Goal: Task Accomplishment & Management: Manage account settings

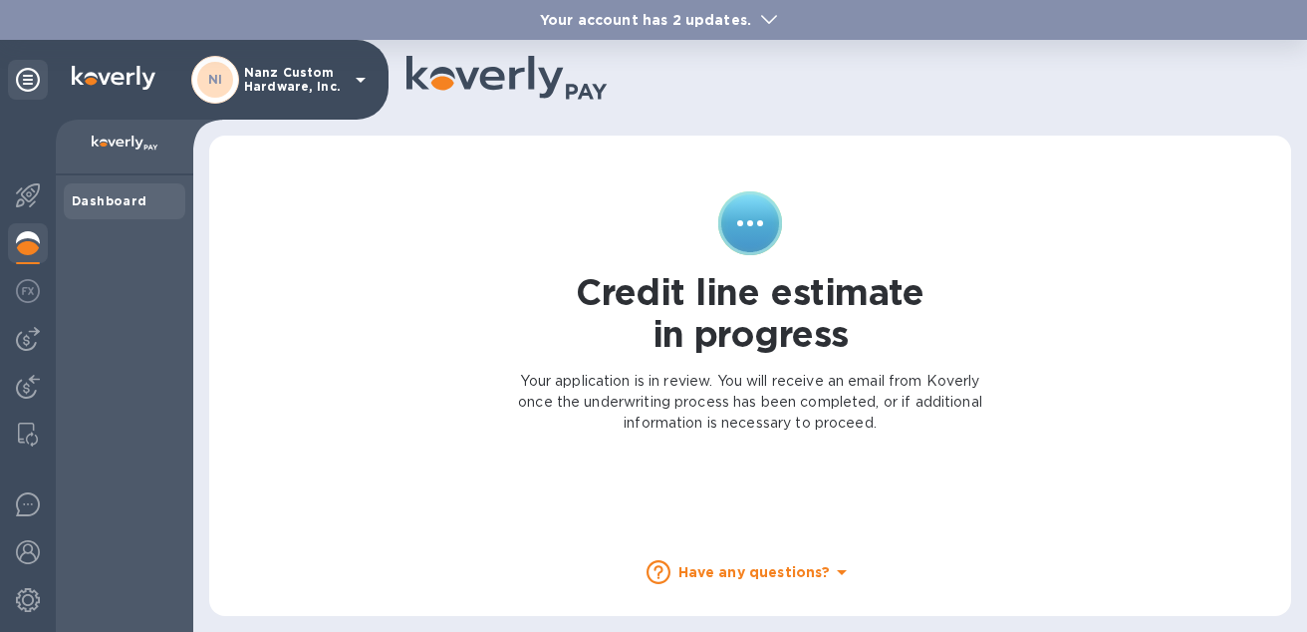
click at [119, 190] on div "Dashboard" at bounding box center [125, 201] width 122 height 36
click at [119, 196] on b "Dashboard" at bounding box center [110, 200] width 76 height 15
click at [33, 328] on img at bounding box center [28, 339] width 24 height 24
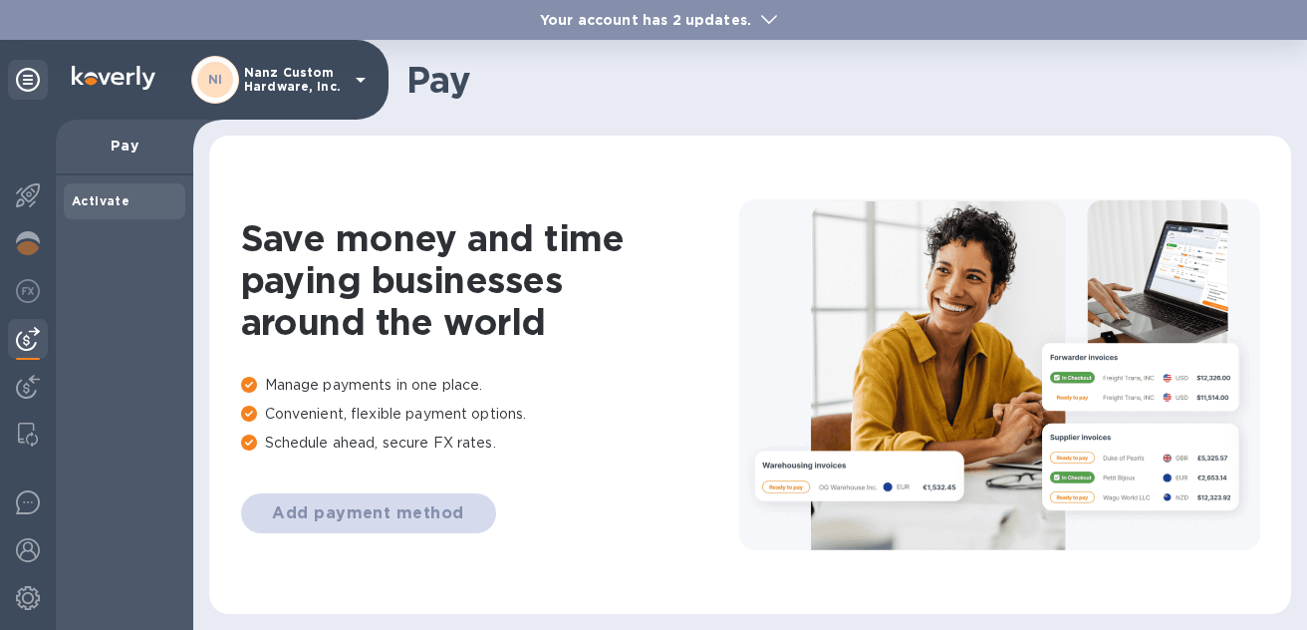
click at [339, 519] on div "Add payment method" at bounding box center [490, 513] width 498 height 40
click at [587, 8] on div "Your account has 2 updates." at bounding box center [653, 20] width 1307 height 40
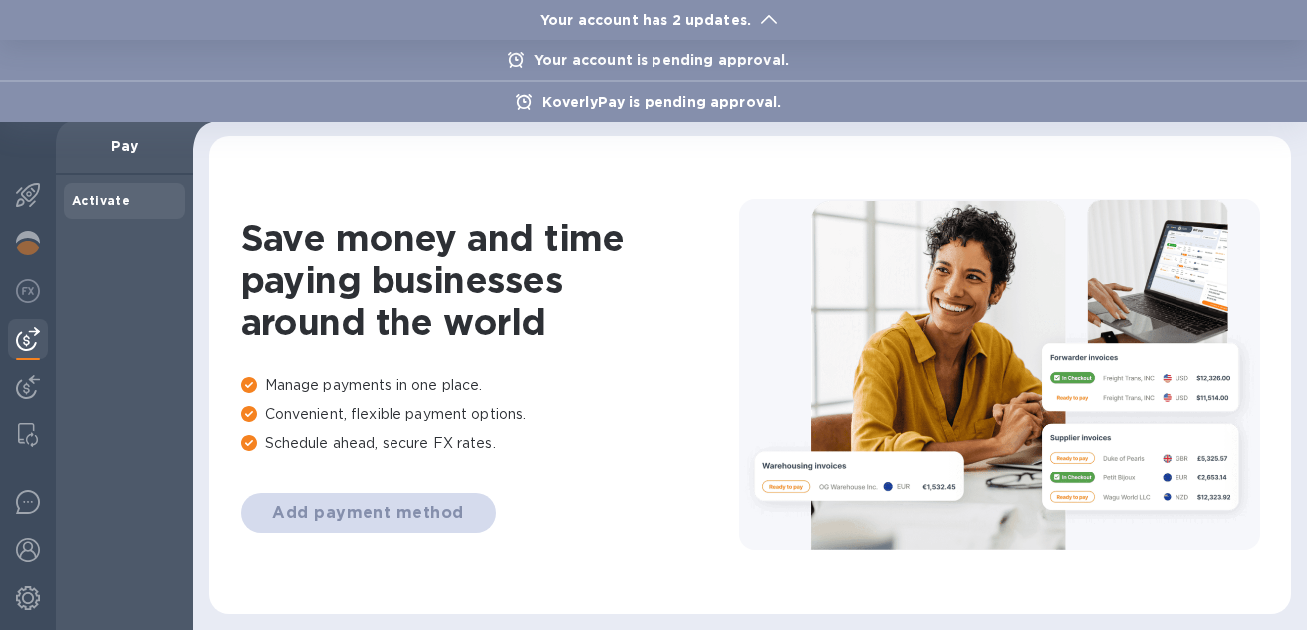
click at [669, 108] on p "KoverlyPay is pending approval." at bounding box center [662, 102] width 260 height 20
click at [668, 61] on p "Your account is pending approval." at bounding box center [661, 60] width 275 height 20
click at [29, 197] on div at bounding box center [653, 315] width 1307 height 630
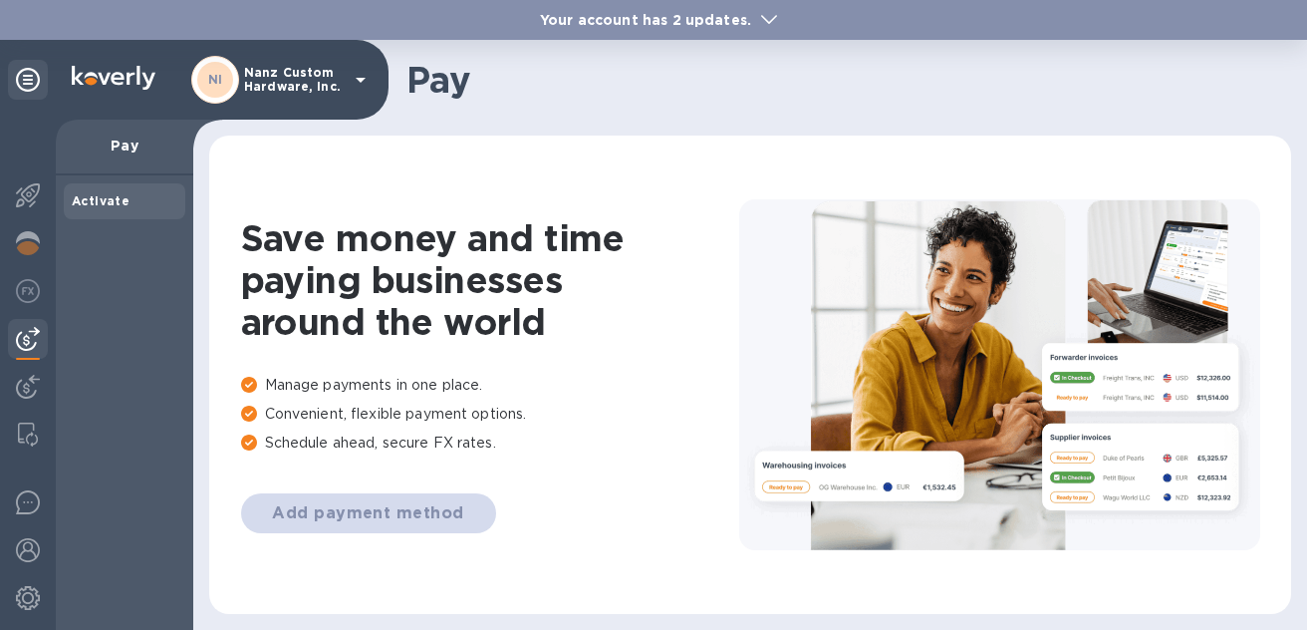
click at [29, 197] on img at bounding box center [28, 195] width 24 height 24
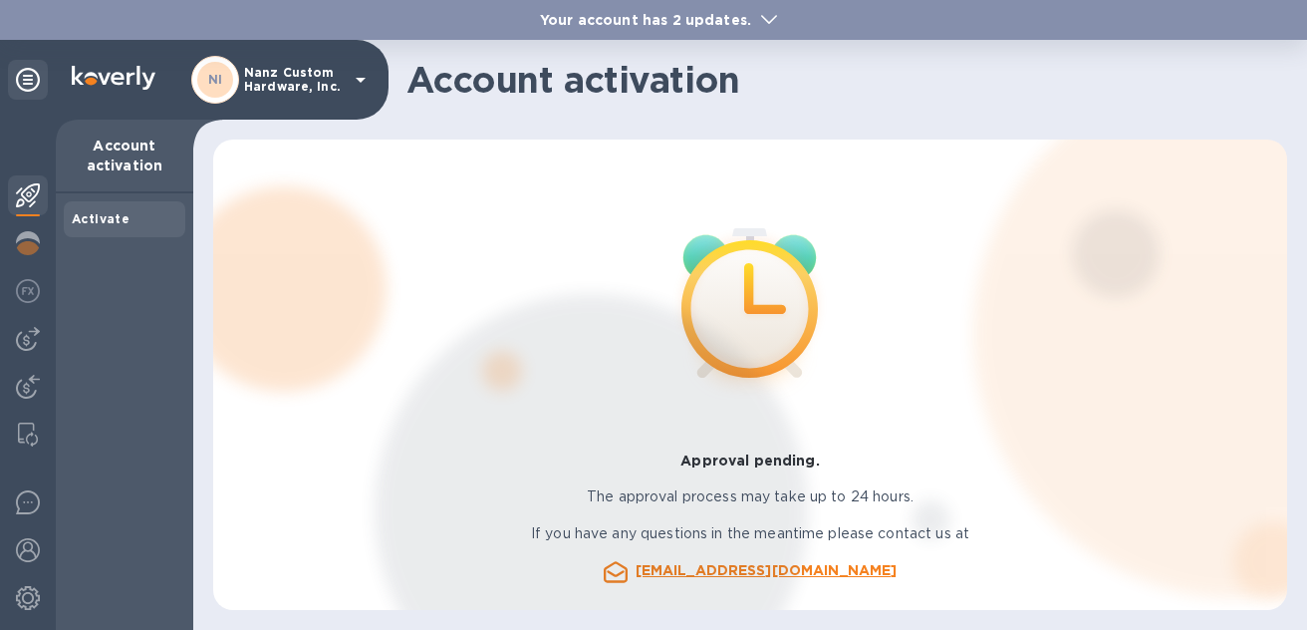
click at [106, 207] on div "Activate" at bounding box center [125, 219] width 122 height 36
click at [297, 83] on p "Nanz Custom Hardware, Inc." at bounding box center [294, 80] width 100 height 28
click at [22, 76] on icon at bounding box center [28, 80] width 24 height 24
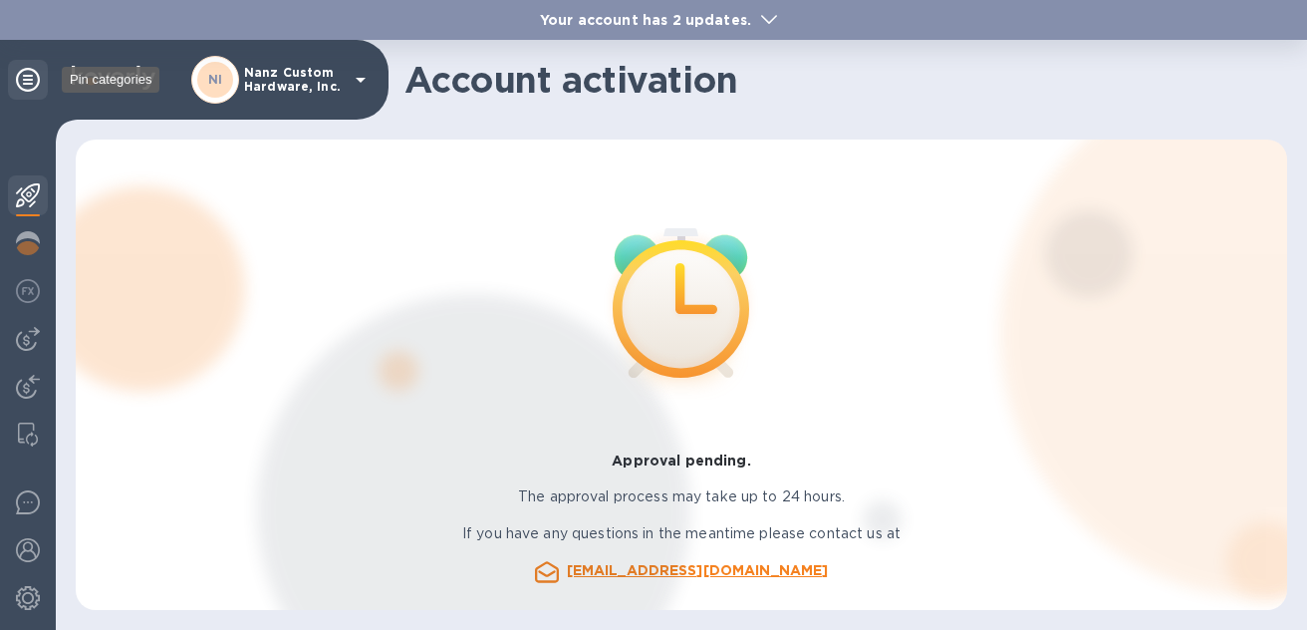
click at [22, 76] on icon at bounding box center [28, 80] width 24 height 24
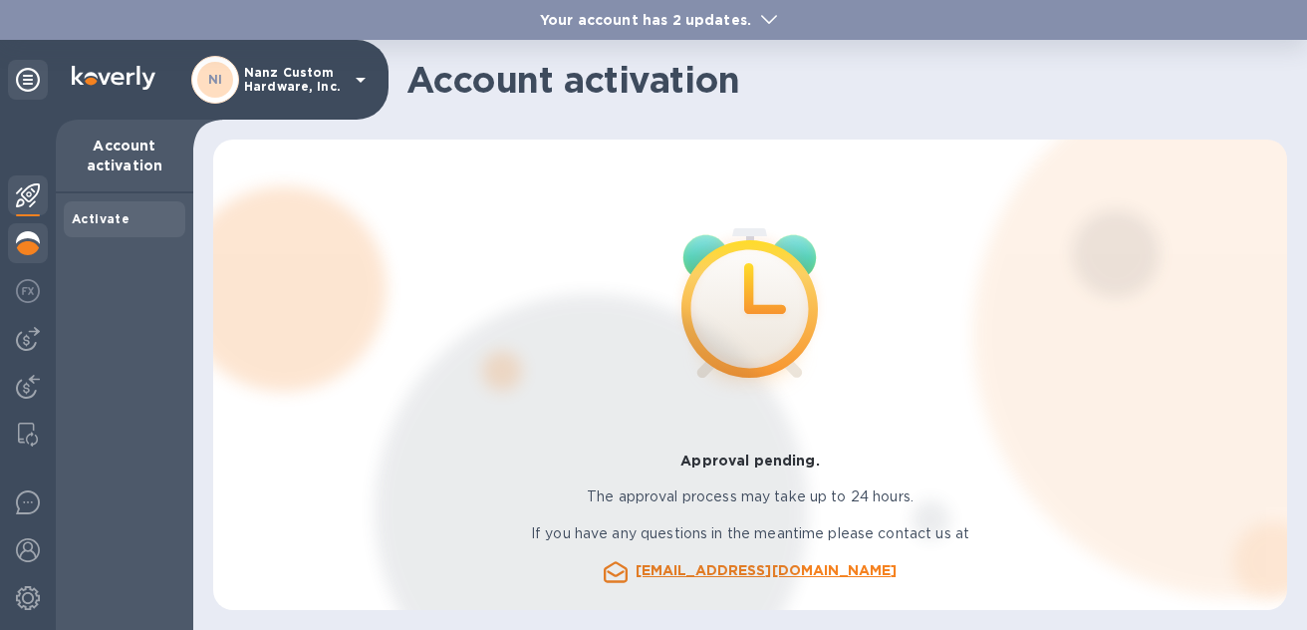
click at [26, 228] on div at bounding box center [28, 245] width 40 height 44
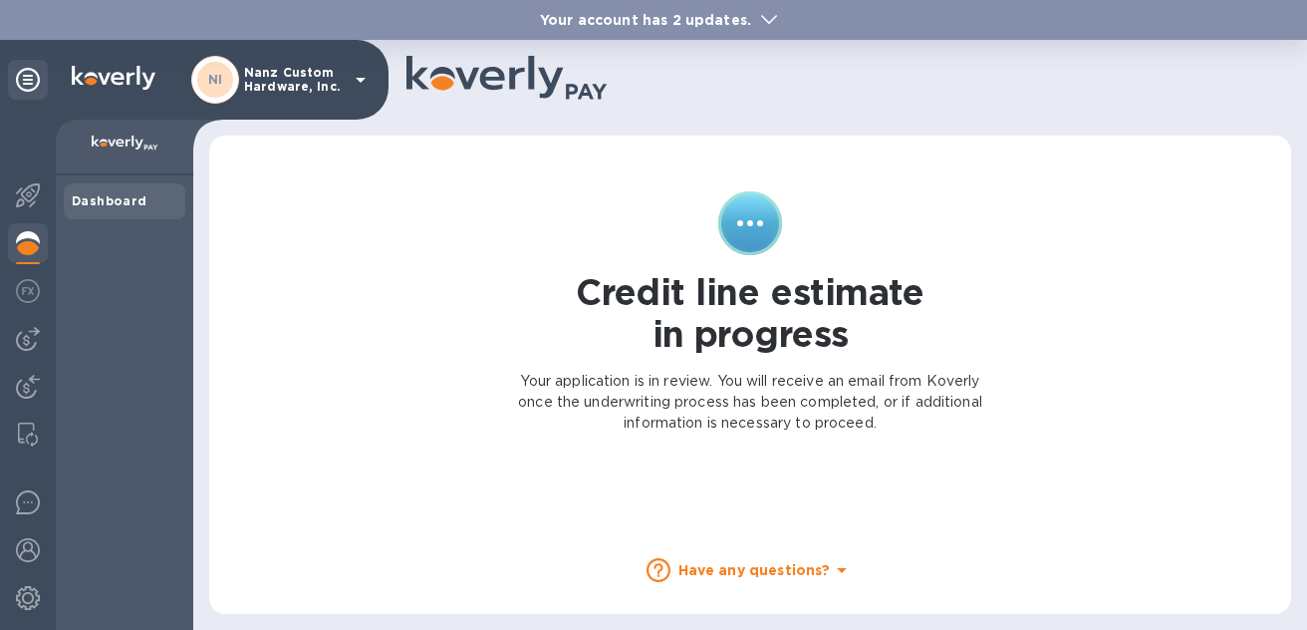
click at [679, 31] on div "Your account has 2 updates." at bounding box center [653, 20] width 1307 height 40
